Goal: Use online tool/utility: Utilize a website feature to perform a specific function

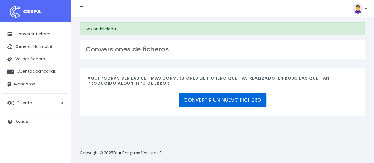
click at [186, 94] on link "CONVERTIR UN NUEVO FICHERO" at bounding box center [222, 100] width 88 height 14
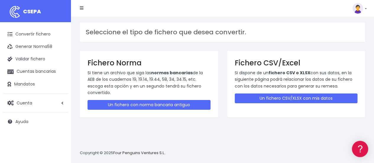
click at [264, 104] on div "Fichero CSV/Excel Si dispone de un fichero CSV o XLSX con sus datos, en la sigu…" at bounding box center [296, 84] width 138 height 66
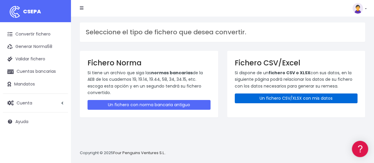
click at [276, 100] on link "Un fichero CSV/XLSX con mis datos" at bounding box center [296, 98] width 123 height 10
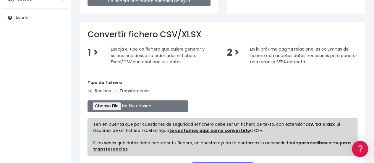
scroll to position [104, 0]
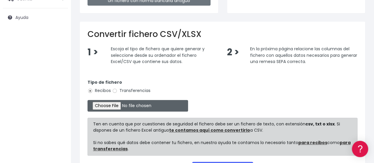
click at [117, 102] on input "file" at bounding box center [137, 106] width 100 height 12
type input "C:\fakepath\anticipo noviembre rrhh 2025.xlsx"
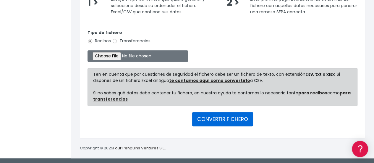
click at [209, 121] on button "CONVERTIR FICHERO" at bounding box center [222, 119] width 61 height 14
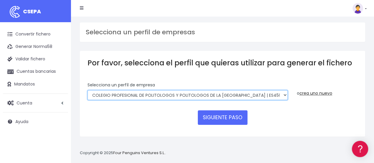
click at [194, 91] on select "COLEGIO PROFESIONAL DE POLITOLOGOS Y POLITOLOGOS DE LA [GEOGRAPHIC_DATA] | ES45…" at bounding box center [187, 95] width 200 height 10
click at [87, 90] on select "COLEGIO PROFESIONAL DE POLITOLOGOS Y POLITOLOGOS DE LA [GEOGRAPHIC_DATA] | ES45…" at bounding box center [187, 95] width 200 height 10
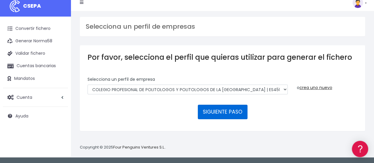
click at [212, 110] on button "SIGUIENTE PASO" at bounding box center [223, 112] width 50 height 14
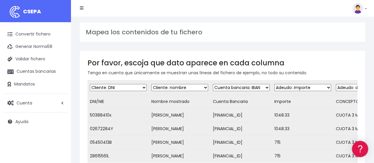
scroll to position [99, 0]
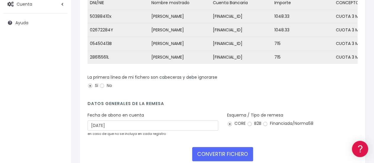
click at [200, 68] on div "Desechar campo Cliente: nombre Cliente: DNI Cliente: Email Cliente: Dirección C…" at bounding box center [222, 24] width 270 height 87
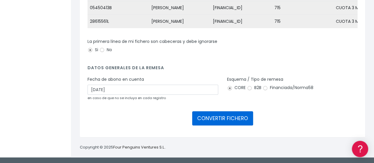
click at [221, 116] on button "CONVERTIR FICHERO" at bounding box center [222, 118] width 61 height 14
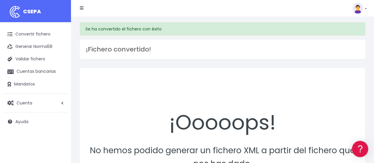
click at [46, 27] on div "Convertir fichero Generar Norma58 Validar fichero Cuentas bancarias Mandatos Cu…" at bounding box center [35, 76] width 71 height 108
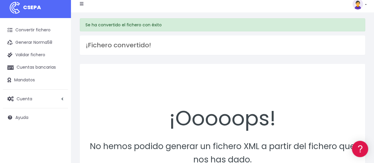
scroll to position [5, 0]
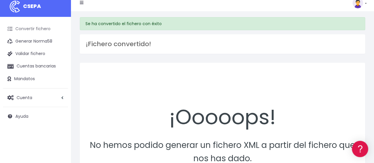
click at [33, 24] on link "Convertir fichero" at bounding box center [35, 29] width 65 height 12
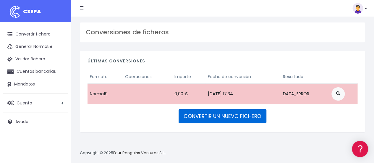
click at [219, 114] on link "CONVERTIR UN NUEVO FICHERO" at bounding box center [222, 116] width 88 height 14
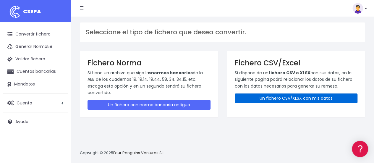
click at [306, 100] on link "Un fichero CSV/XLSX con mis datos" at bounding box center [296, 98] width 123 height 10
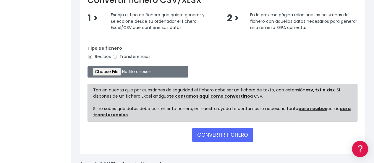
scroll to position [138, 0]
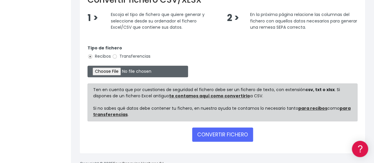
click at [120, 75] on input "file" at bounding box center [137, 72] width 100 height 12
type input "C:\fakepath\anticipo noviembre rrhh 2025.xlsx"
click at [121, 22] on span "Escoja el tipo de fichero que quiere generar y seleccione desde su ordenador el…" at bounding box center [158, 21] width 94 height 19
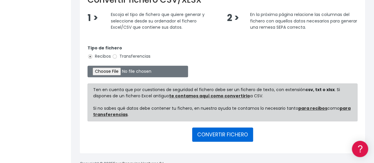
click at [240, 134] on button "CONVERTIR FICHERO" at bounding box center [222, 134] width 61 height 14
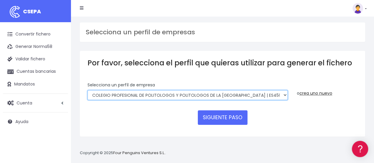
drag, startPoint x: 219, startPoint y: 100, endPoint x: 229, endPoint y: 110, distance: 13.6
click at [229, 110] on form "Selecciona un perfíl de empresa COLEGIO PROFESIONAL DE POLITOLOGOS Y POLITOLOGO…" at bounding box center [222, 105] width 270 height 47
select select "1972"
click at [87, 90] on select "COLEGIO PROFESIONAL DE POLITOLOGOS Y POLITOLOGOS DE LA COMUNIDAD DE MADRID | ES…" at bounding box center [187, 95] width 200 height 10
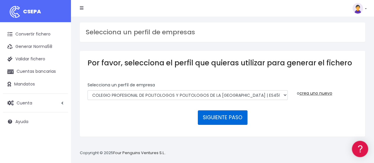
click at [230, 110] on button "SIGUIENTE PASO" at bounding box center [223, 117] width 50 height 14
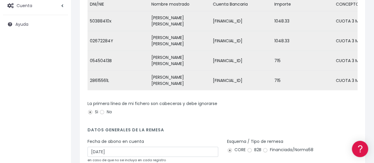
click at [228, 111] on div "La primera línea de mi fichero son cabeceras y debe ignorarse Si No" at bounding box center [222, 108] width 270 height 17
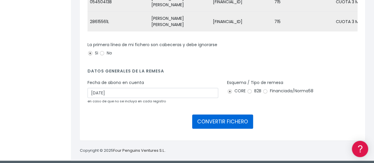
click at [242, 118] on button "CONVERTIR FICHERO" at bounding box center [222, 121] width 61 height 14
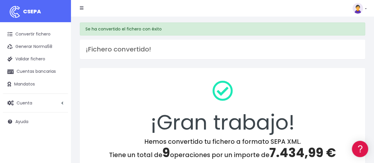
scroll to position [72, 0]
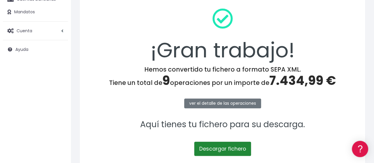
click at [221, 143] on link "Descargar fichero" at bounding box center [222, 149] width 57 height 14
click at [226, 146] on link "Descargar fichero" at bounding box center [222, 149] width 57 height 14
